Goal: Information Seeking & Learning: Learn about a topic

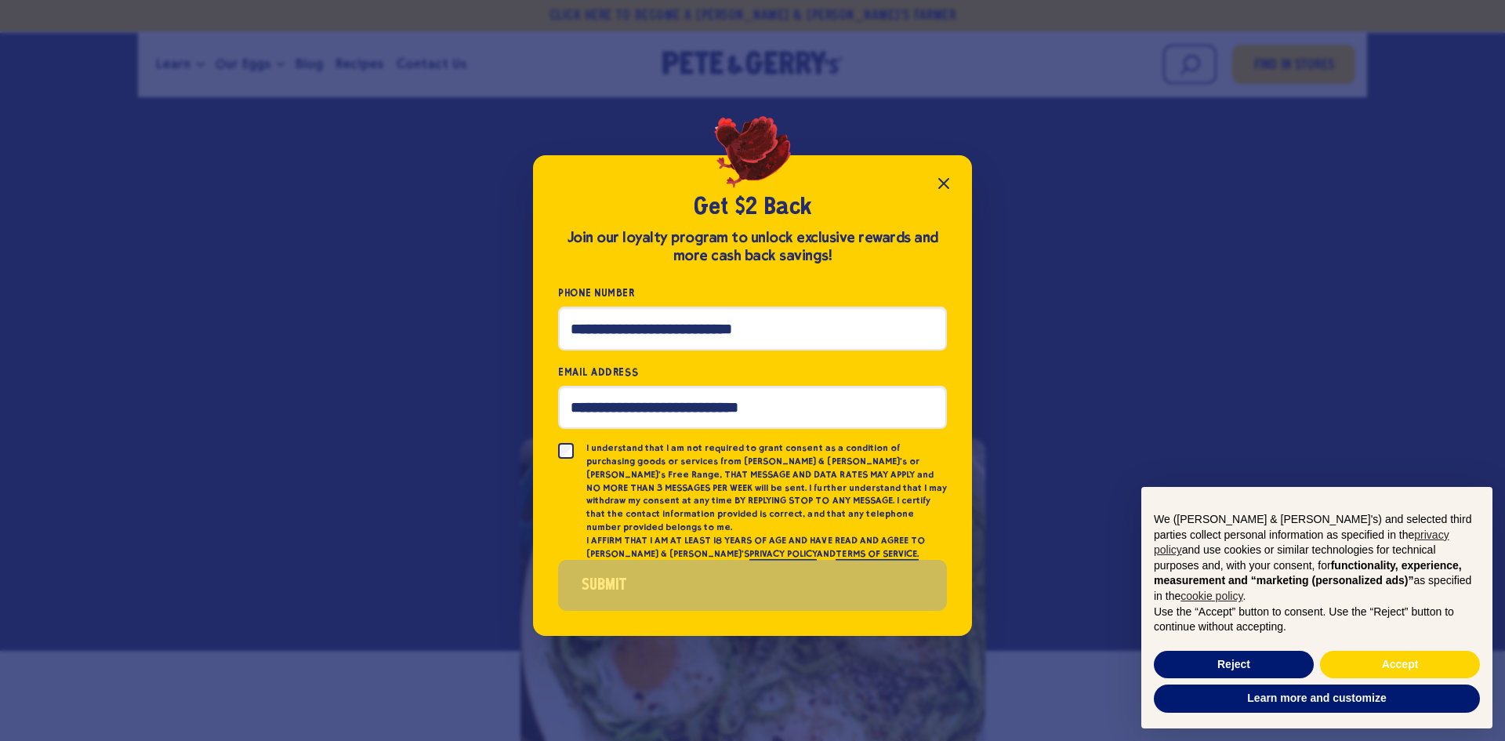
click at [936, 183] on icon "Close popup" at bounding box center [943, 183] width 19 height 19
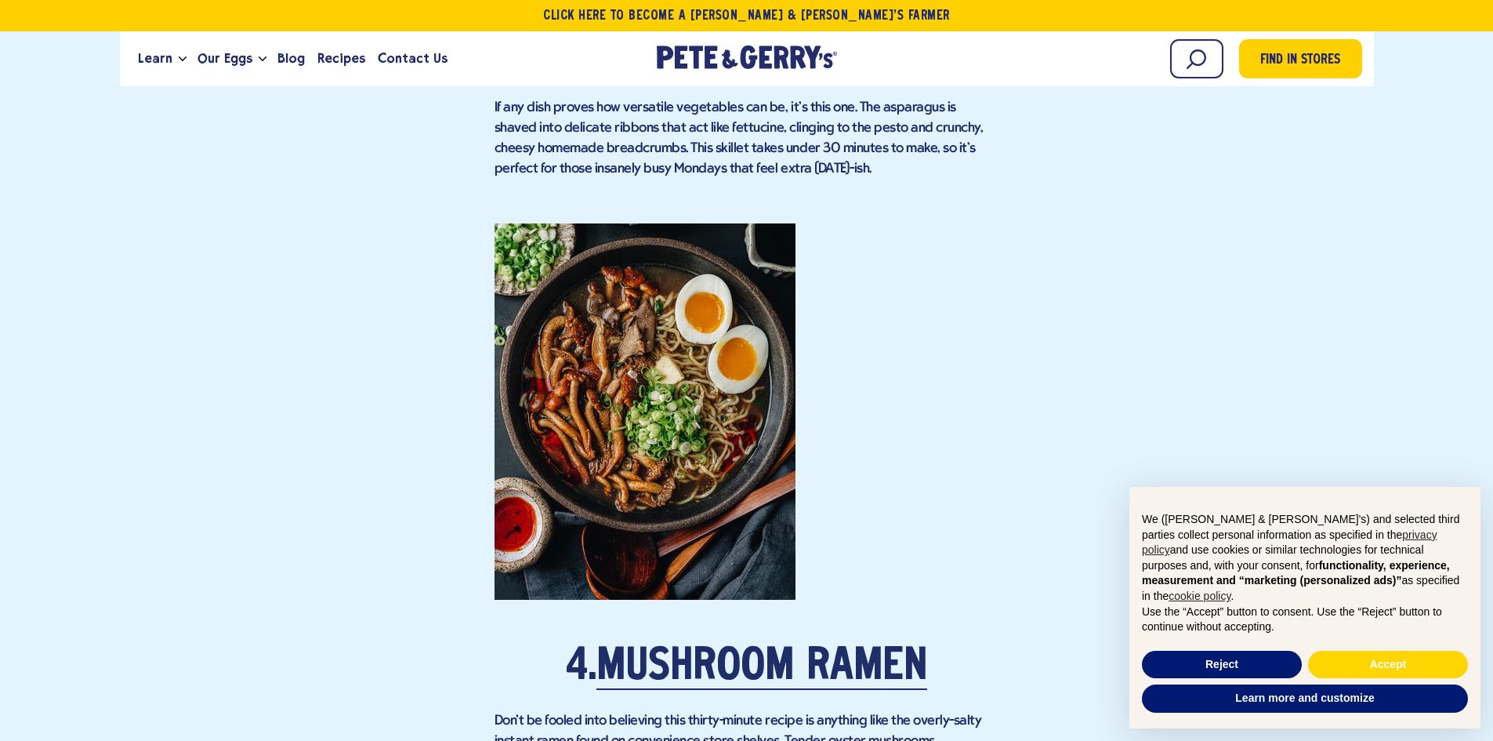
scroll to position [3371, 0]
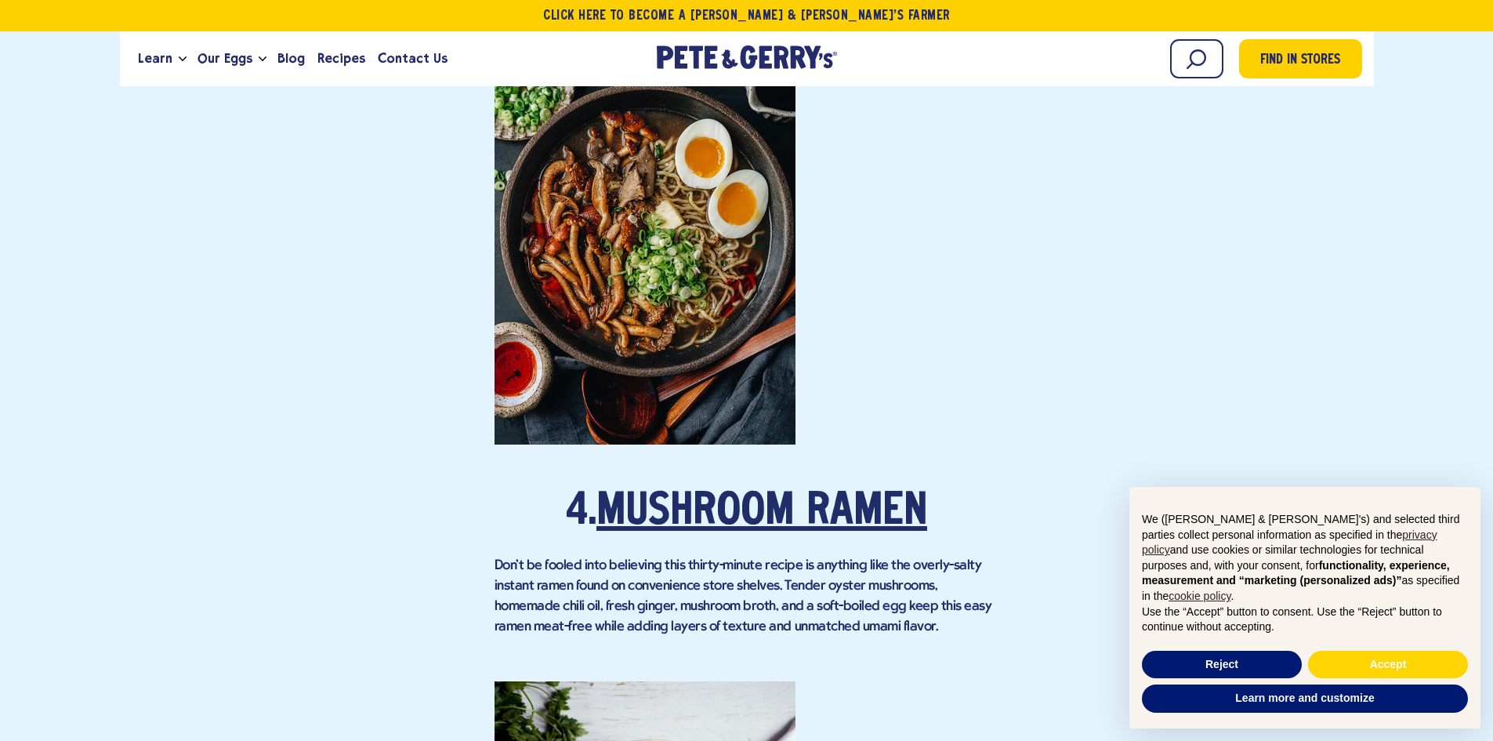
click at [869, 491] on link "Mushroom Ramen" at bounding box center [762, 513] width 331 height 44
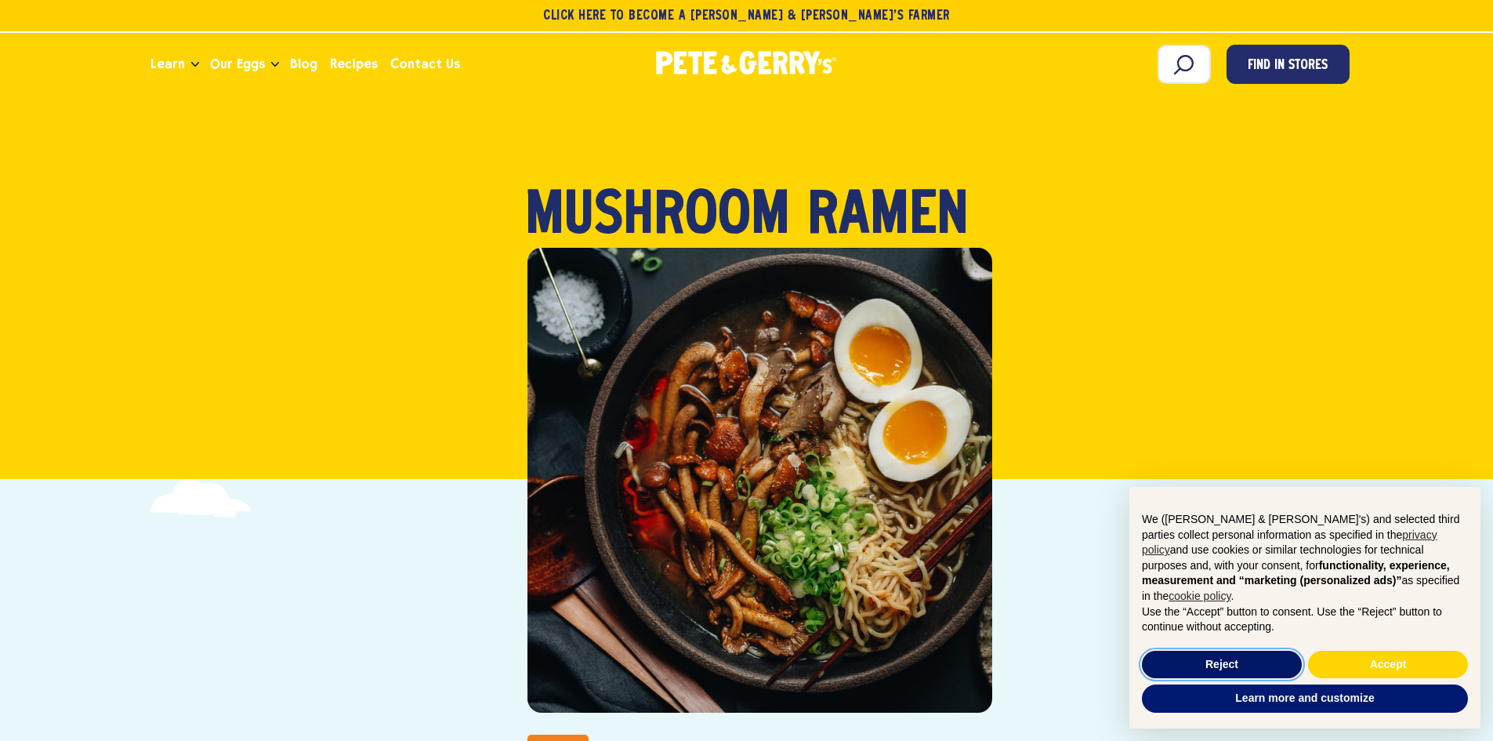
click at [1243, 663] on button "Reject" at bounding box center [1222, 665] width 160 height 28
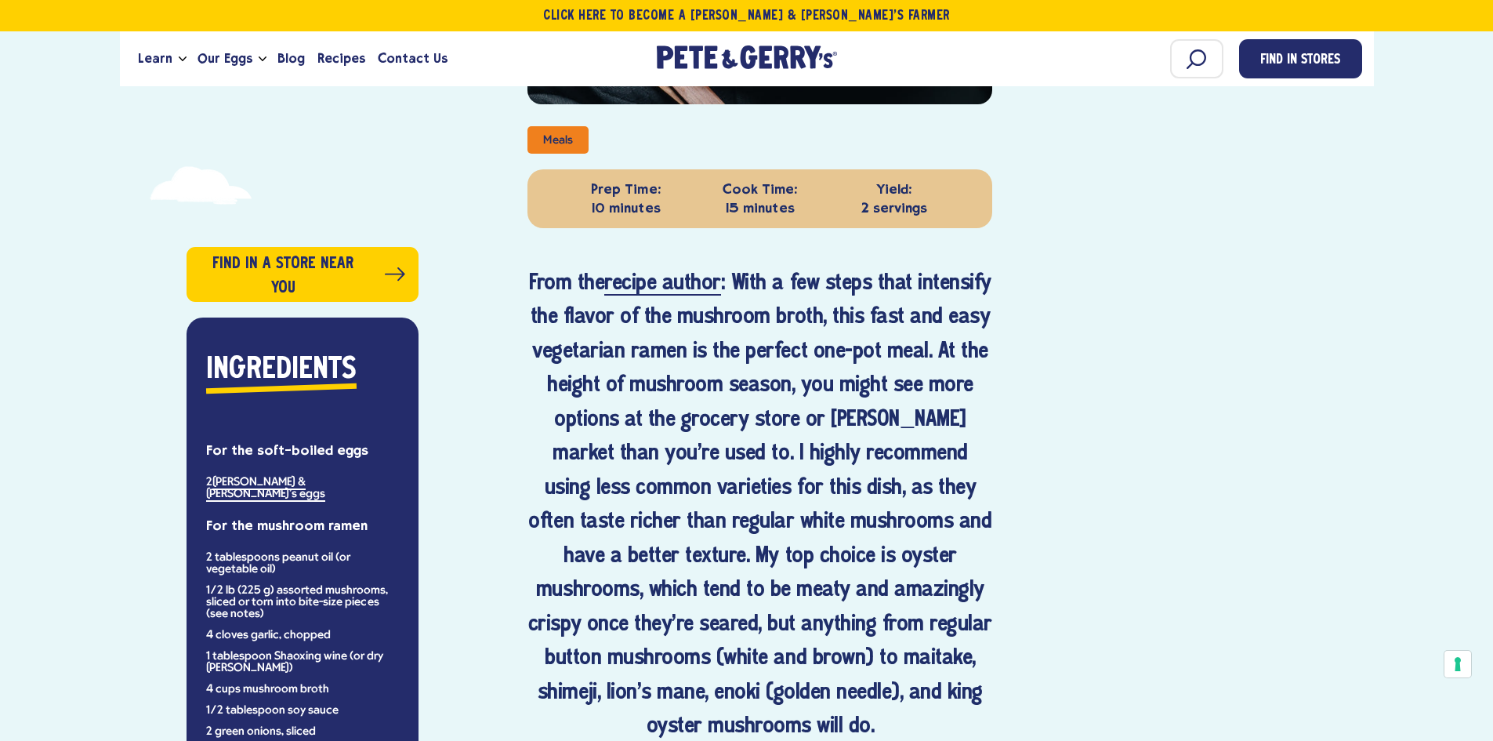
scroll to position [862, 0]
